Goal: Task Accomplishment & Management: Manage account settings

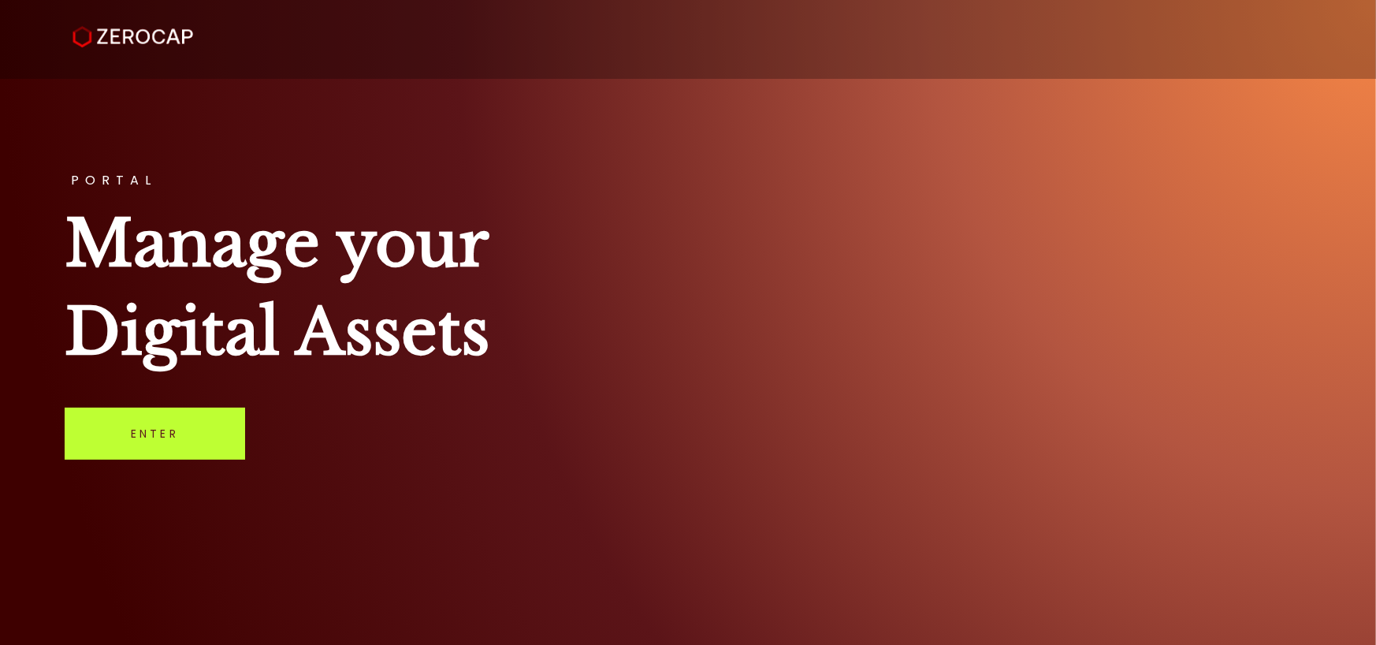
click at [153, 436] on link "Enter" at bounding box center [155, 433] width 180 height 52
click at [166, 424] on link "Enter" at bounding box center [155, 433] width 180 height 52
click at [154, 434] on link "Enter" at bounding box center [155, 433] width 180 height 52
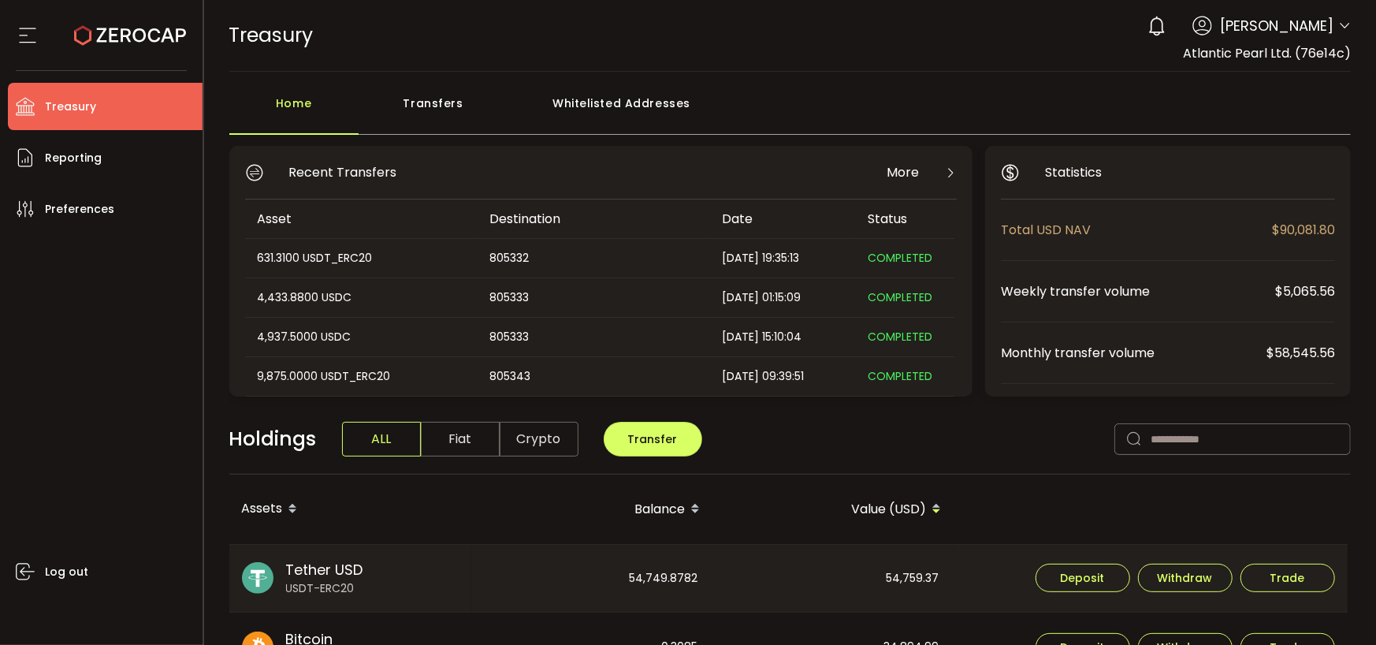
click at [425, 99] on div "Transfers" at bounding box center [434, 110] width 150 height 47
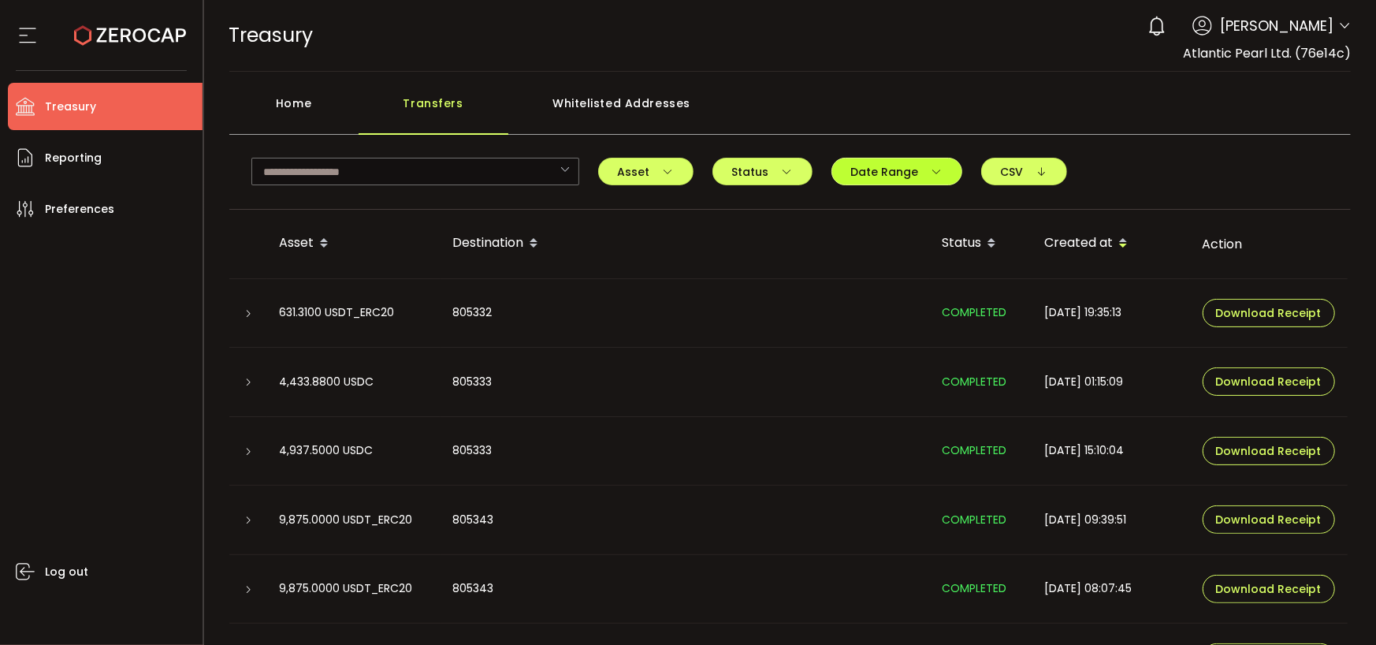
click at [932, 166] on icon "button" at bounding box center [937, 171] width 11 height 11
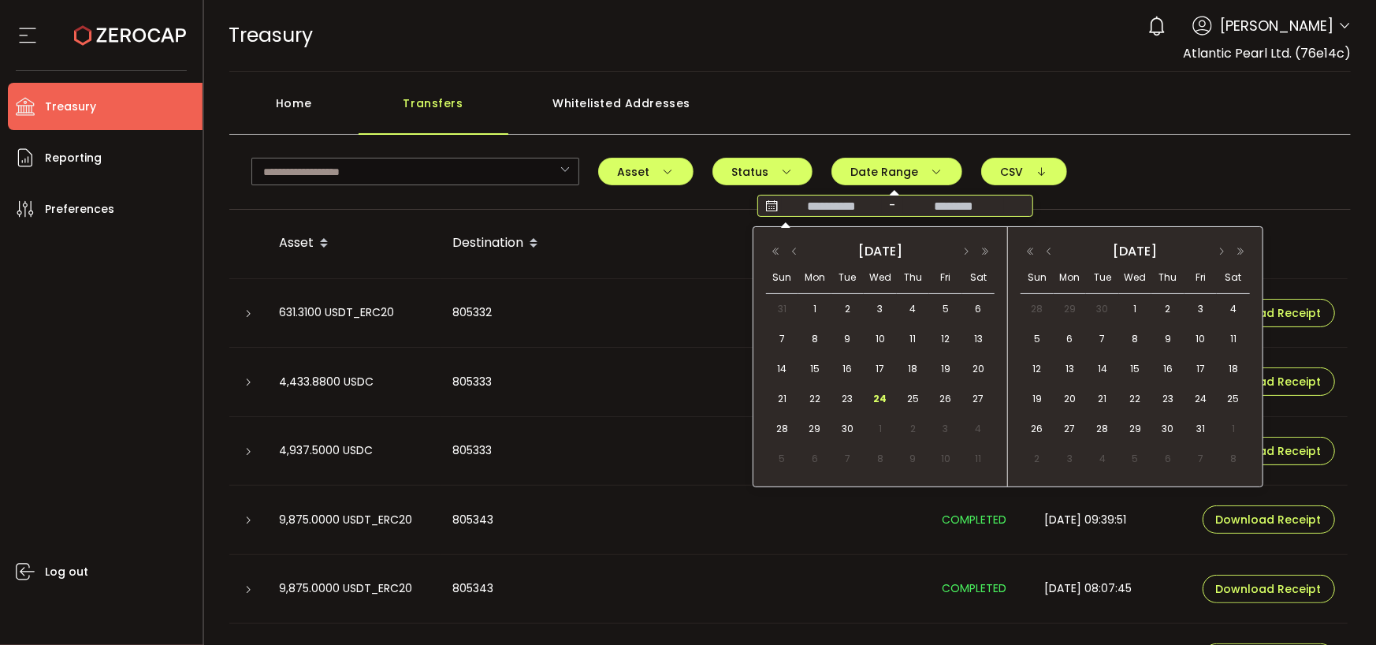
click at [837, 204] on input at bounding box center [832, 206] width 101 height 16
click at [883, 398] on span "24" at bounding box center [880, 398] width 19 height 19
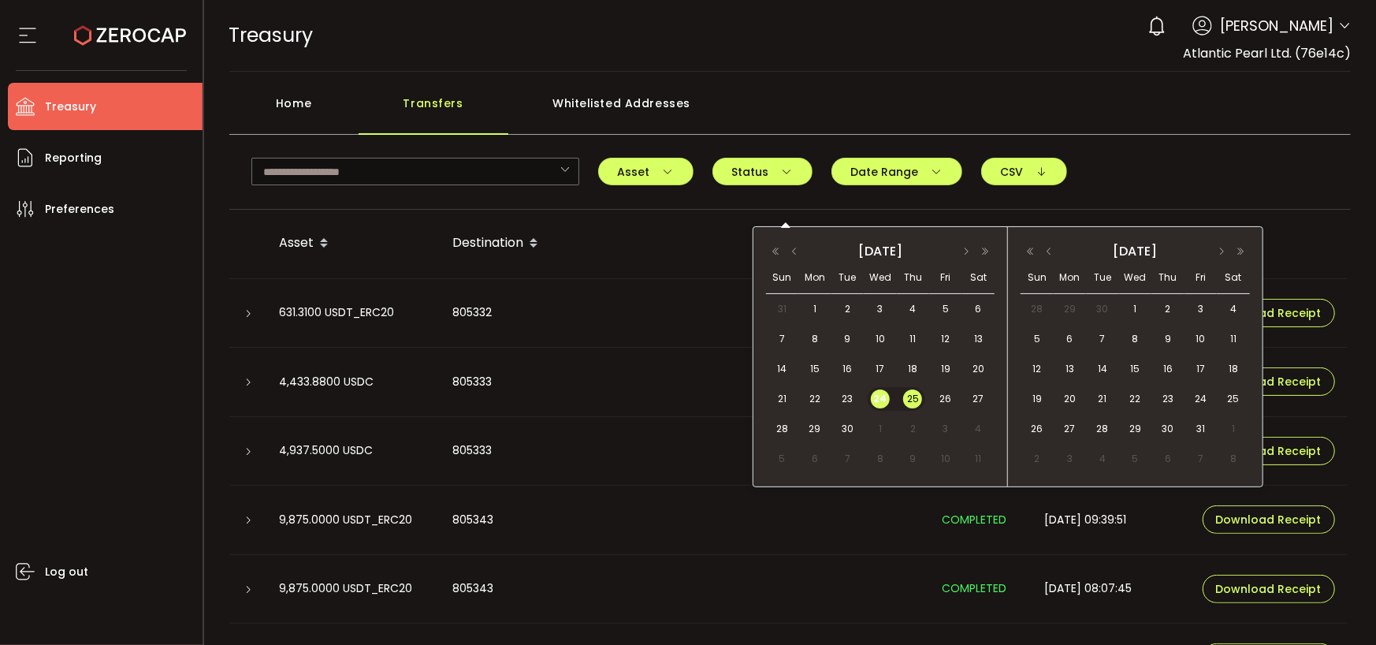
click at [912, 401] on span "25" at bounding box center [912, 398] width 19 height 19
type input "**********"
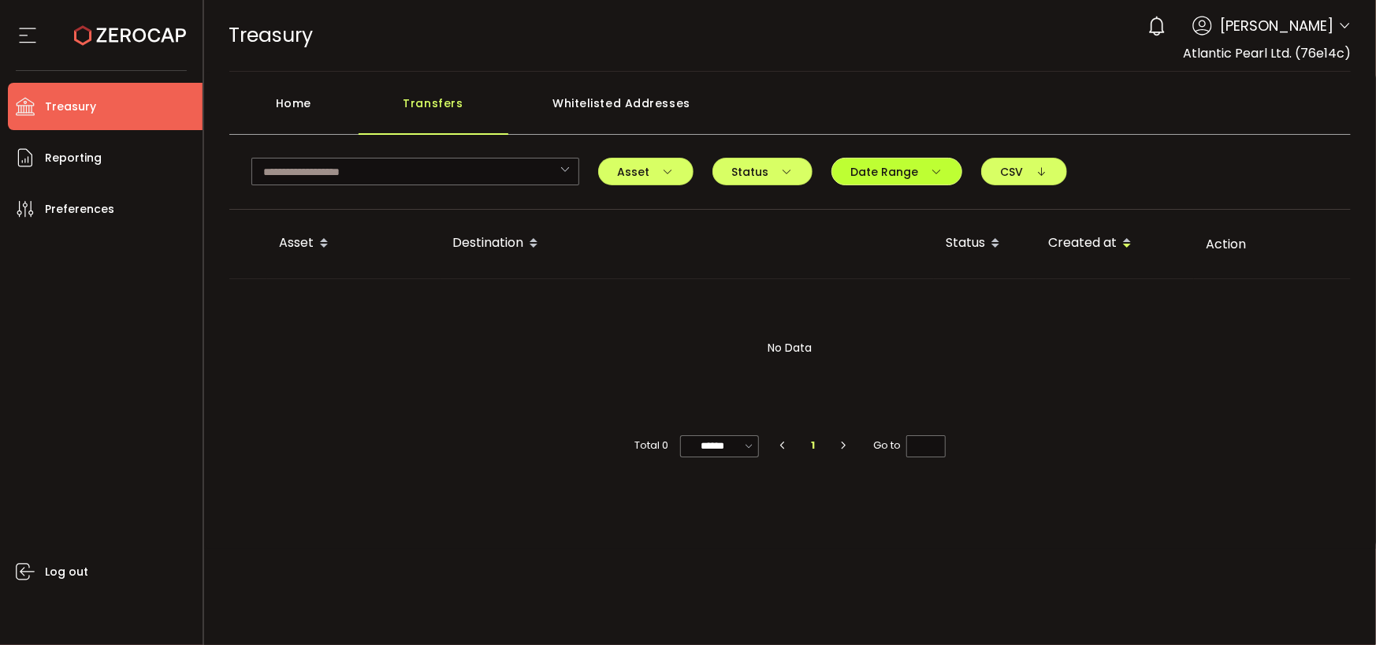
click at [865, 175] on span "Date Range" at bounding box center [896, 171] width 91 height 11
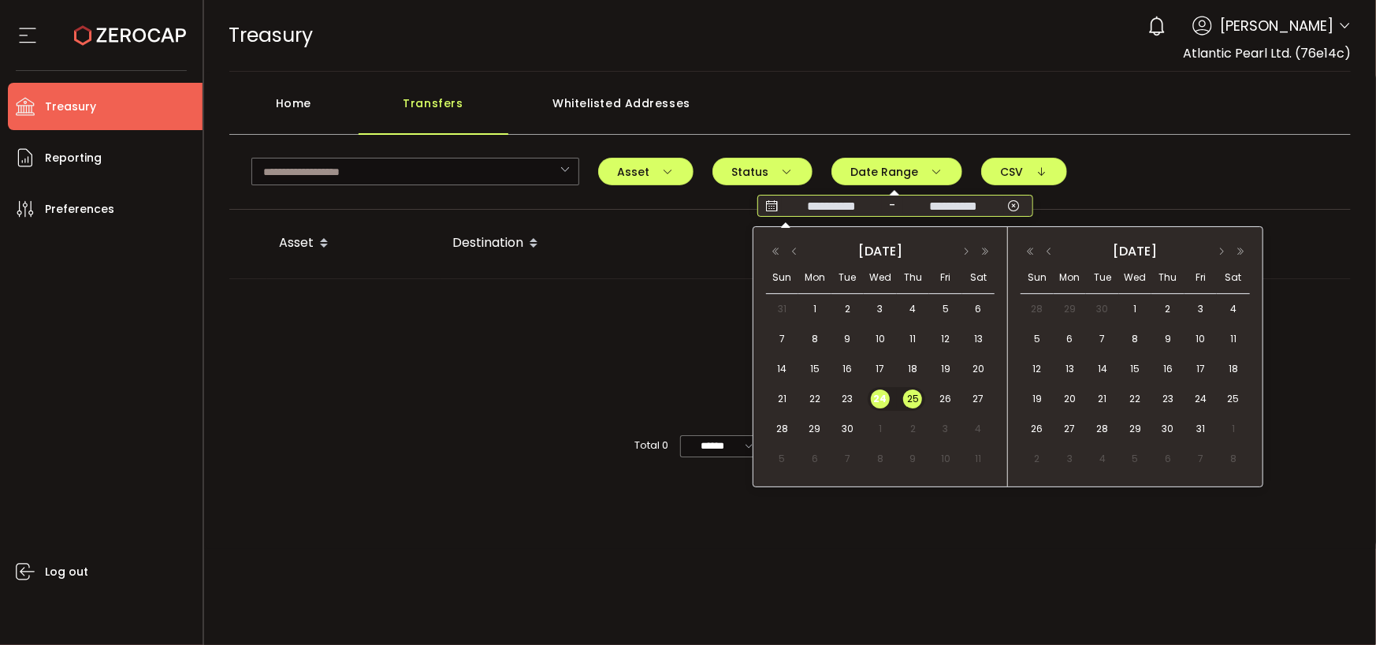
click at [839, 207] on input "**********" at bounding box center [832, 206] width 101 height 16
click at [846, 393] on span "23" at bounding box center [848, 398] width 19 height 19
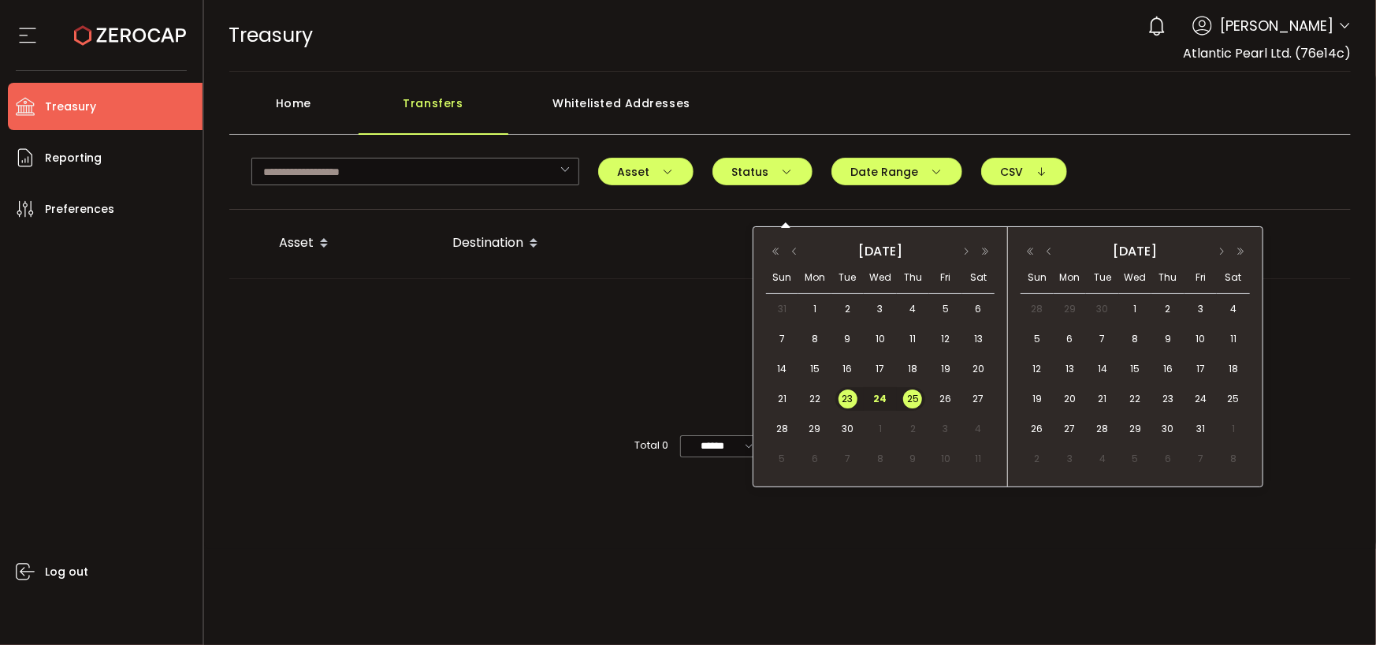
click at [901, 393] on div "25" at bounding box center [911, 399] width 28 height 24
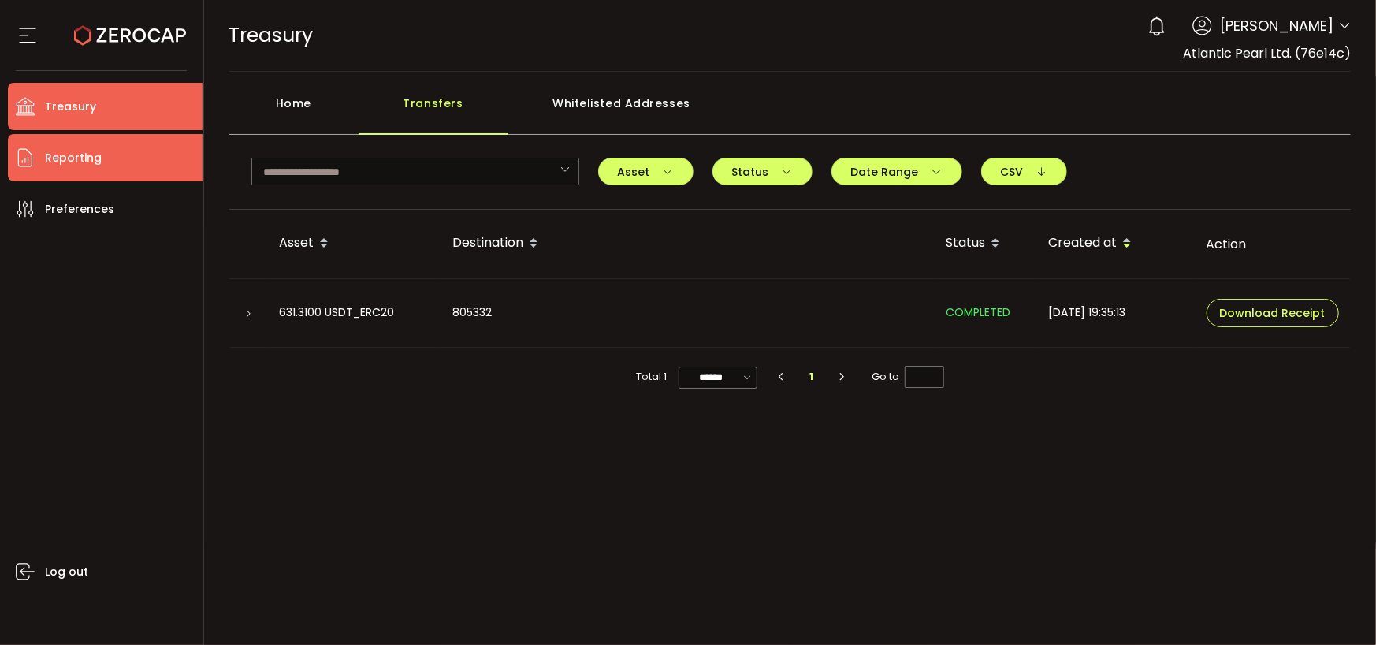
click at [84, 157] on span "Reporting" at bounding box center [73, 158] width 57 height 23
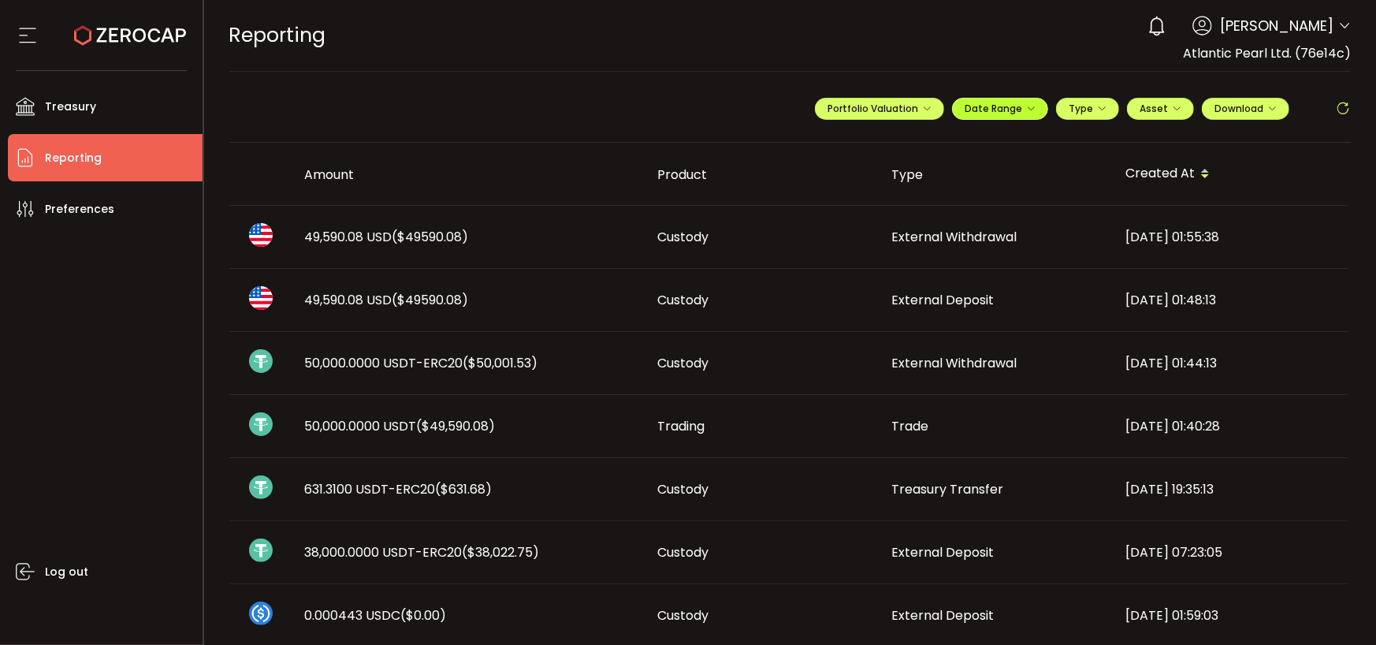
click at [1008, 106] on span "Date Range" at bounding box center [1000, 108] width 71 height 13
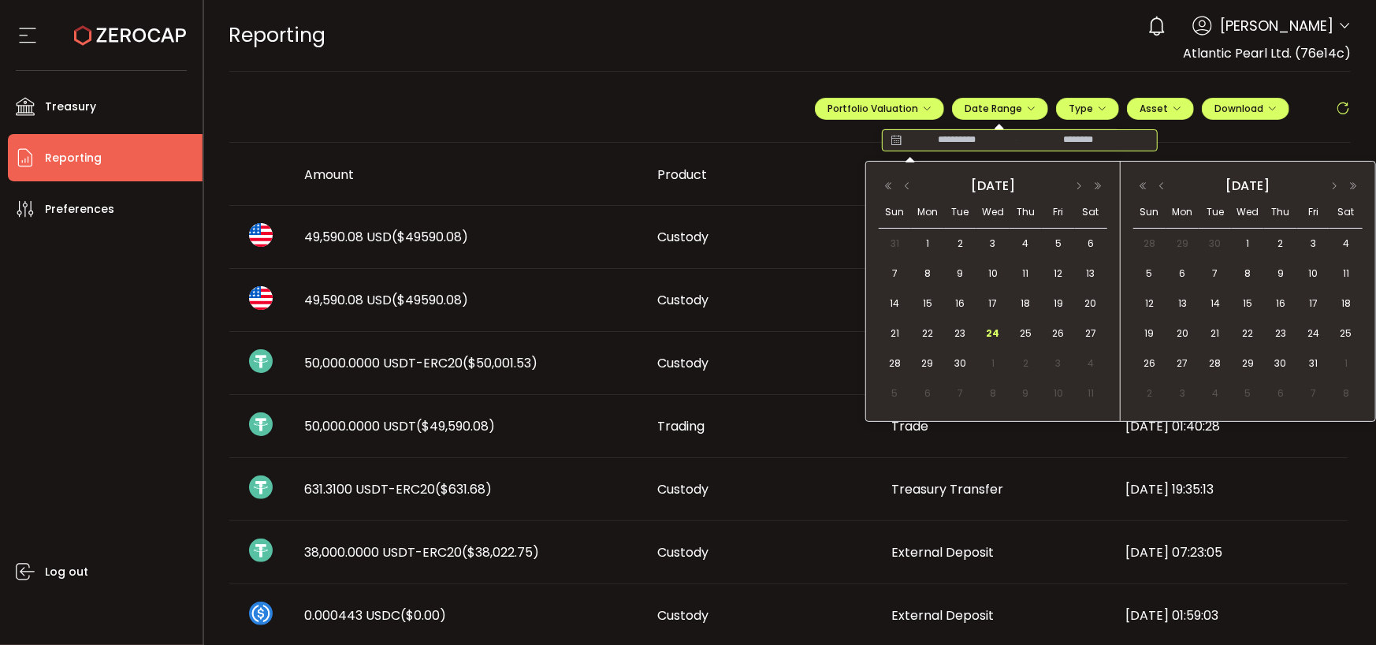
click at [967, 137] on input at bounding box center [956, 140] width 101 height 16
click at [991, 324] on span "24" at bounding box center [993, 333] width 19 height 19
click at [1027, 328] on span "25" at bounding box center [1025, 333] width 19 height 19
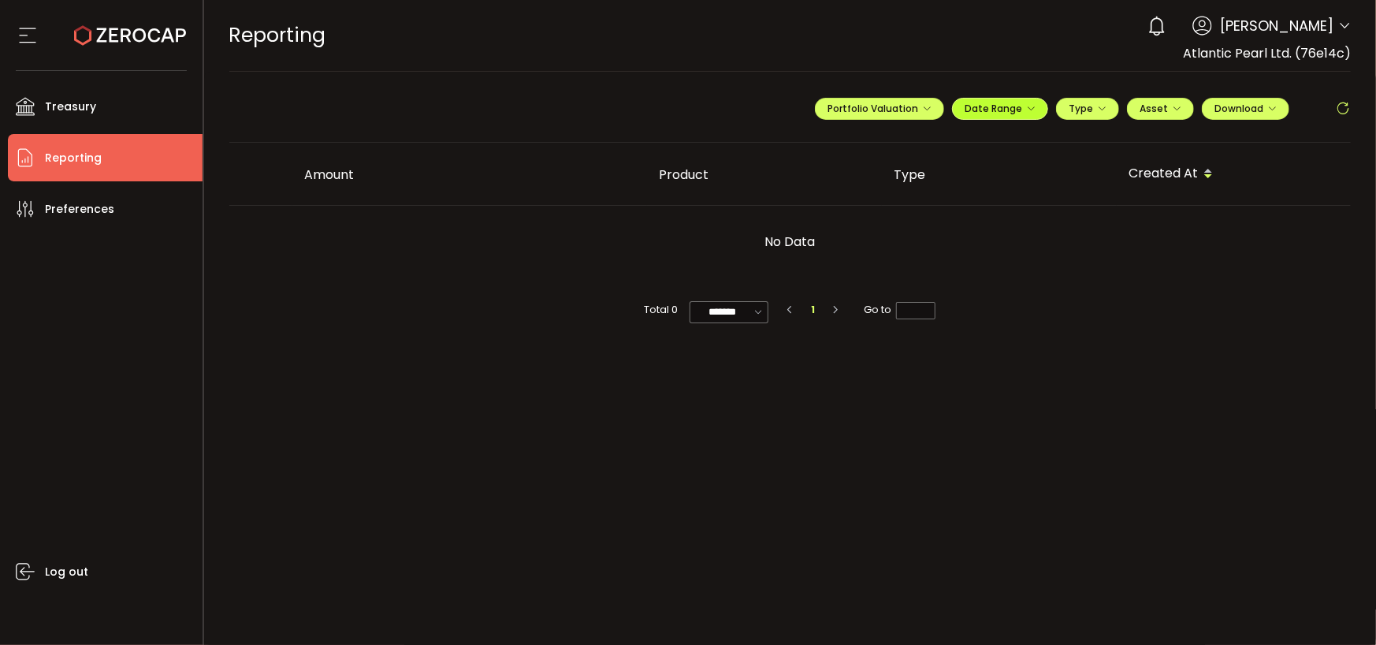
click at [1004, 110] on span "Date Range" at bounding box center [1000, 108] width 71 height 13
click at [958, 142] on input "**********" at bounding box center [956, 140] width 101 height 16
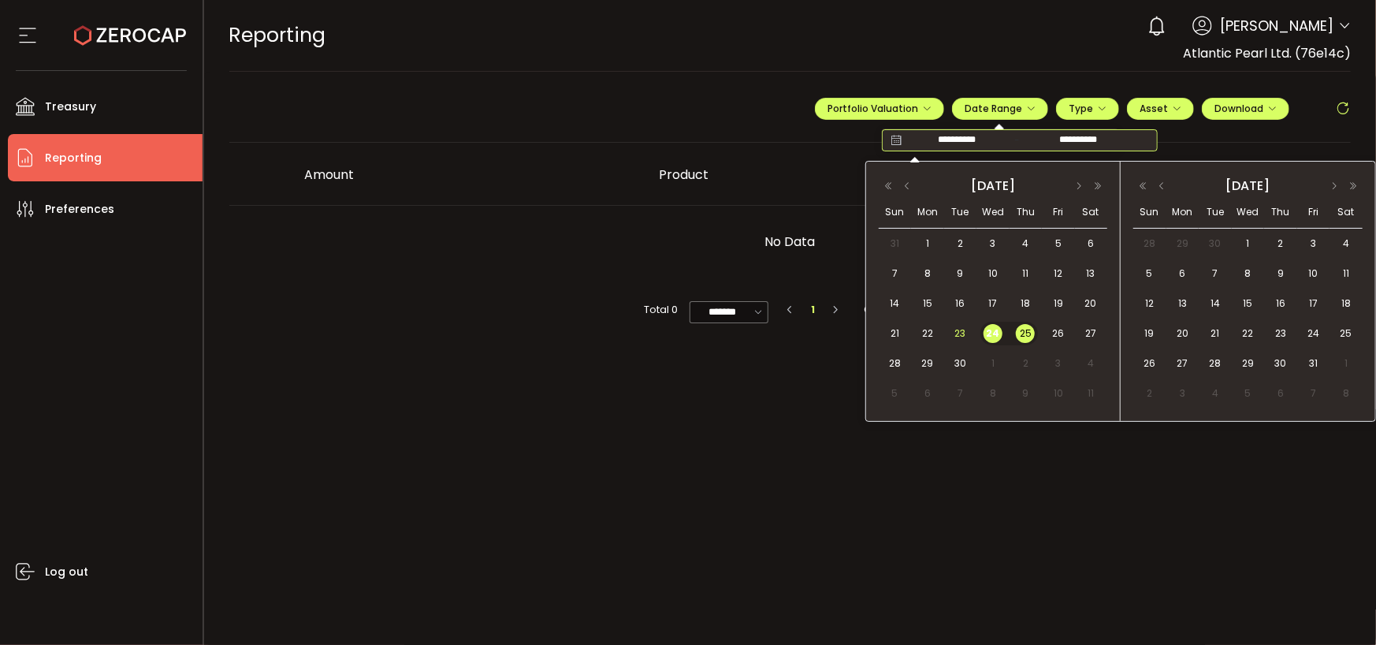
click at [954, 326] on span "23" at bounding box center [960, 333] width 19 height 19
click at [1023, 335] on span "25" at bounding box center [1025, 333] width 19 height 19
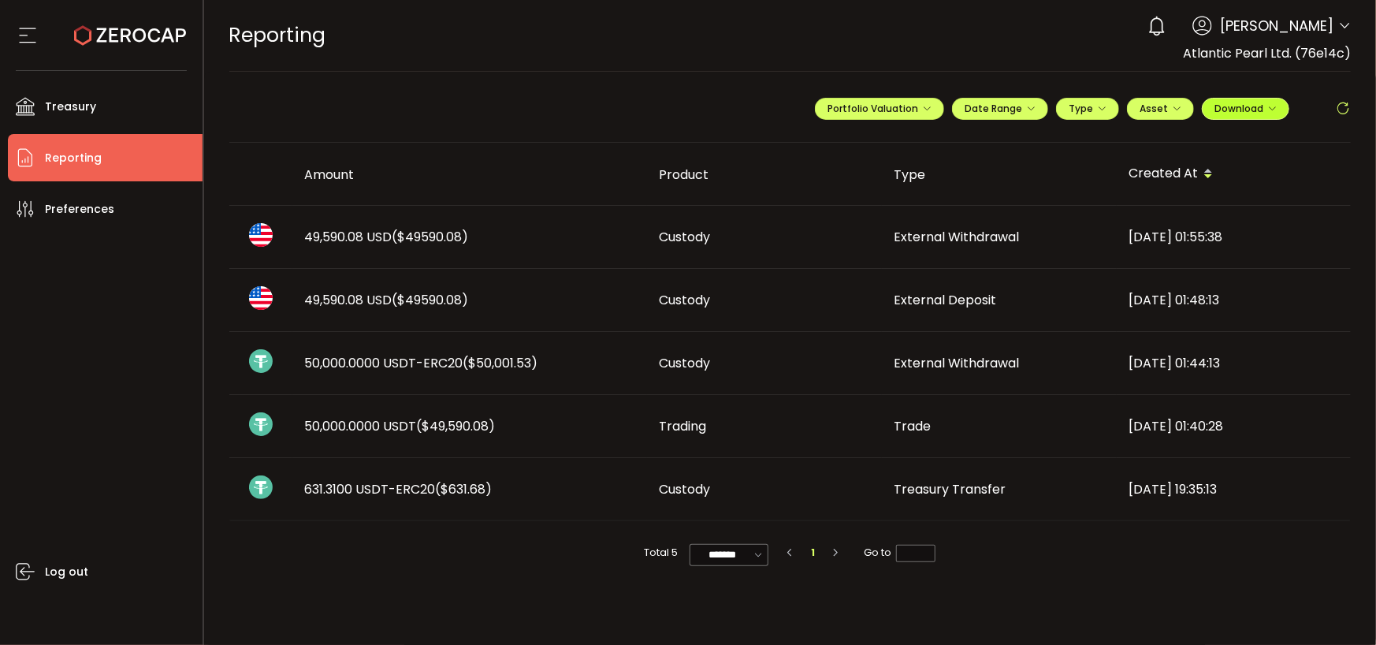
click at [1262, 103] on span "Download" at bounding box center [1246, 108] width 62 height 13
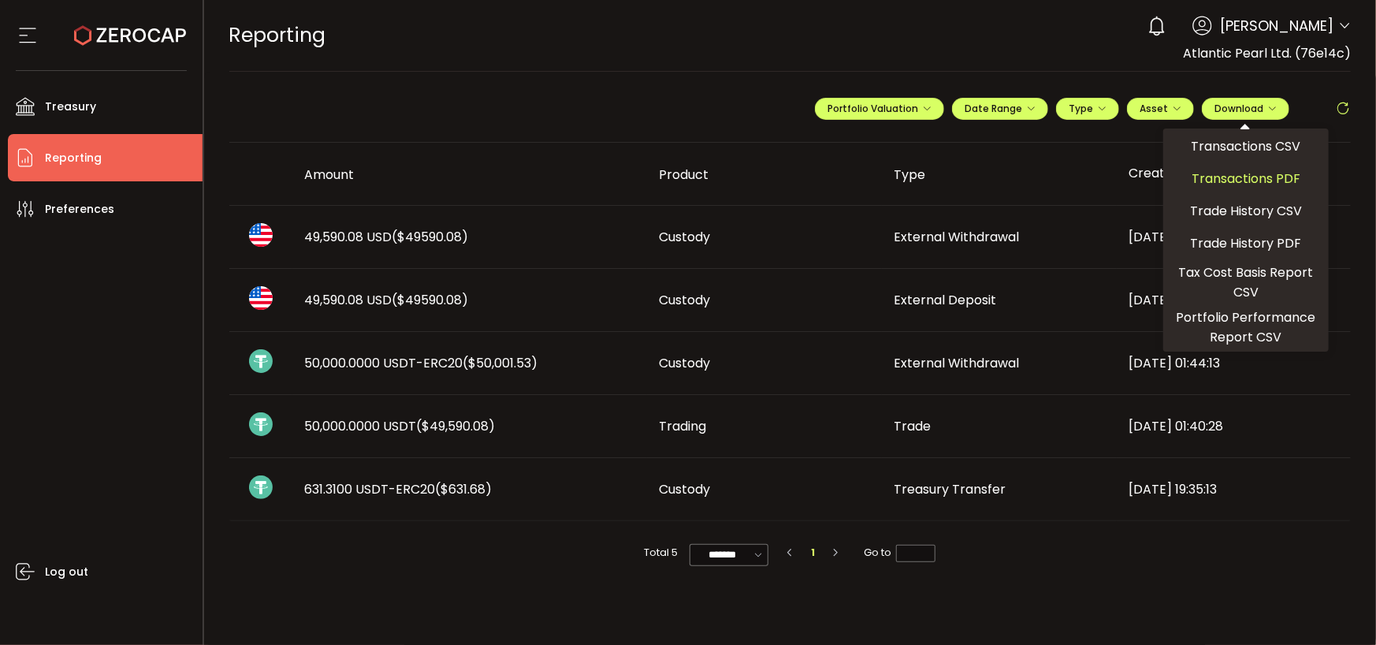
click at [1244, 176] on span "Transactions PDF" at bounding box center [1246, 179] width 109 height 20
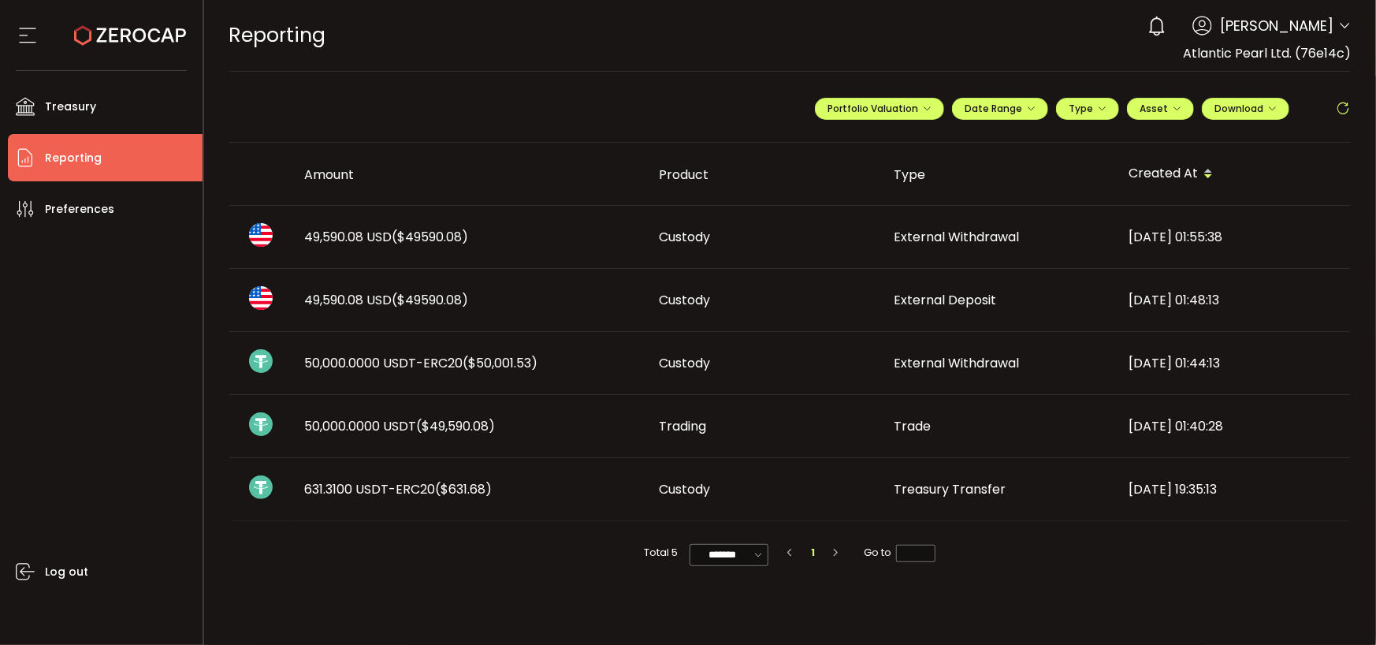
click at [1326, 37] on div "0 Ryan Gray Account Atlantic Pearl Ltd. (76e14c) Preferences Reporting Help Log…" at bounding box center [1245, 26] width 211 height 35
click at [1327, 31] on span "Ryan Gray" at bounding box center [1276, 25] width 113 height 21
click at [1339, 24] on icon at bounding box center [1344, 26] width 13 height 13
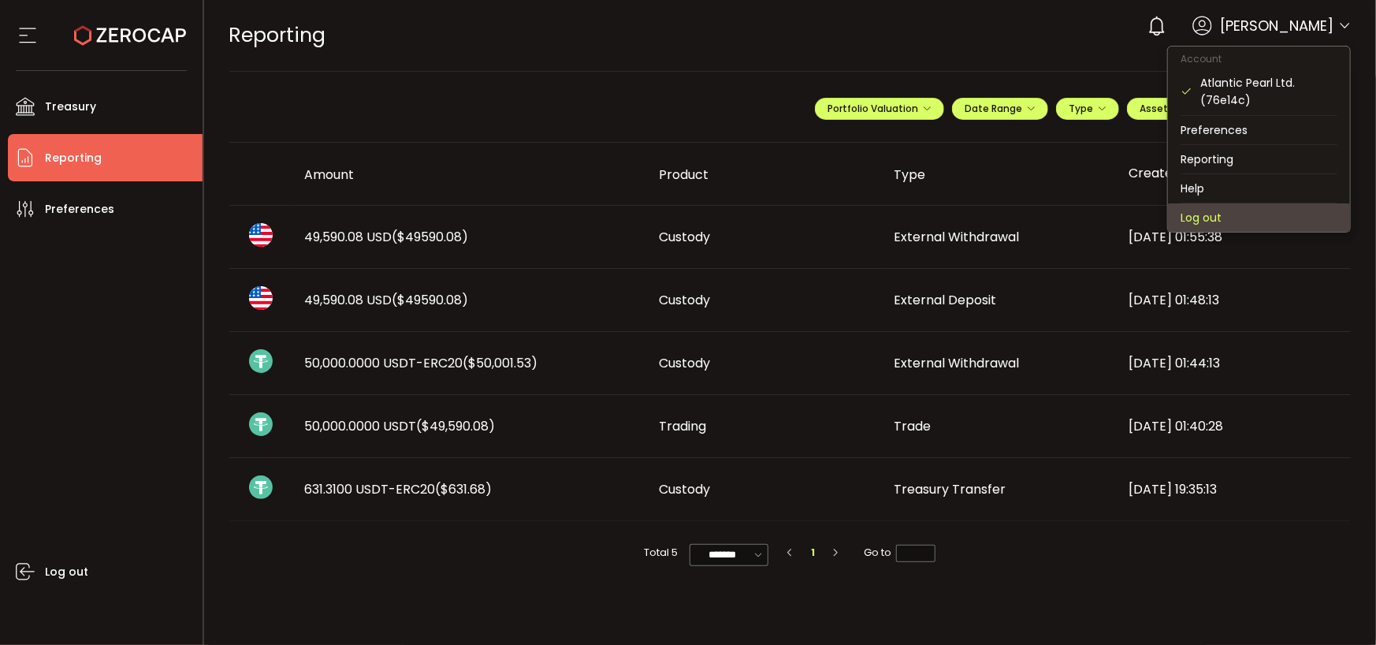
click at [1209, 210] on li "Log out" at bounding box center [1259, 217] width 182 height 28
